Goal: Go to known website: Access a specific website the user already knows

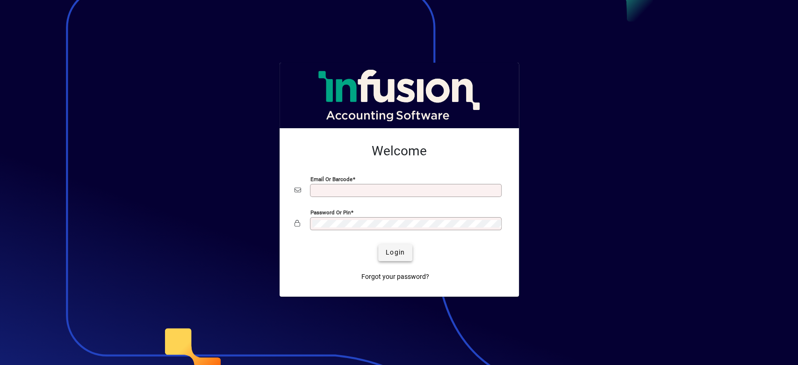
type input "**********"
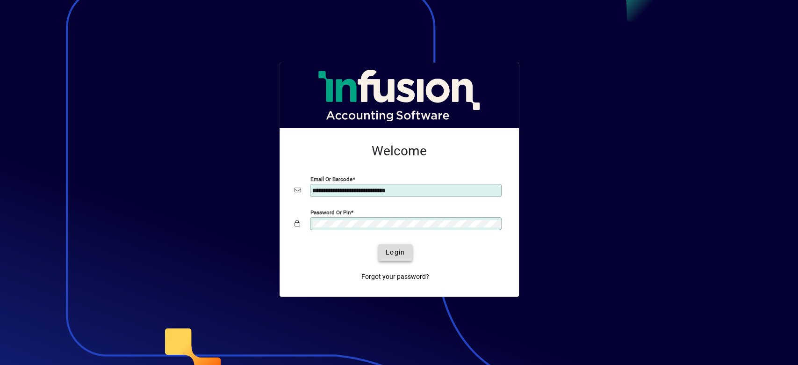
click at [392, 256] on span "Login" at bounding box center [395, 252] width 19 height 10
